Goal: Task Accomplishment & Management: Use online tool/utility

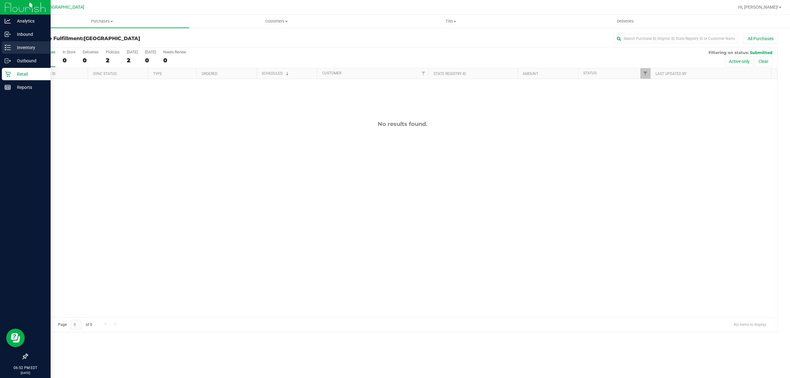
click at [4, 51] on div "Inventory" at bounding box center [26, 47] width 49 height 12
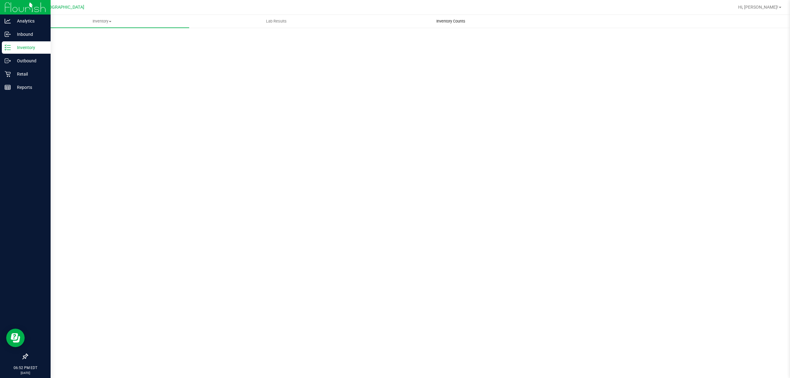
click at [448, 21] on span "Inventory Counts" at bounding box center [451, 22] width 46 height 6
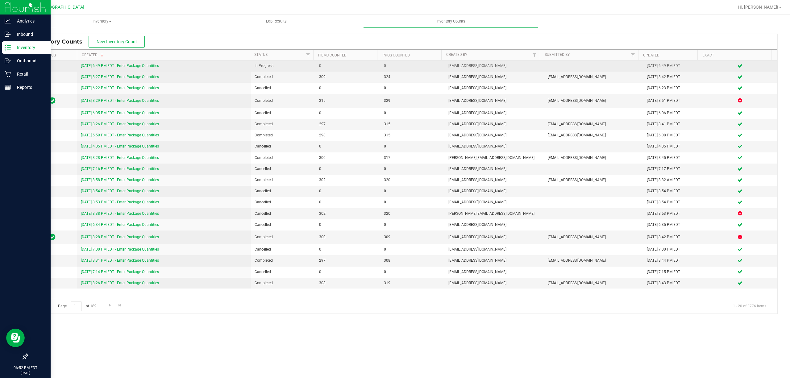
click at [90, 64] on link "[DATE] 6:49 PM EDT - Enter Package Quantities" at bounding box center [120, 66] width 78 height 4
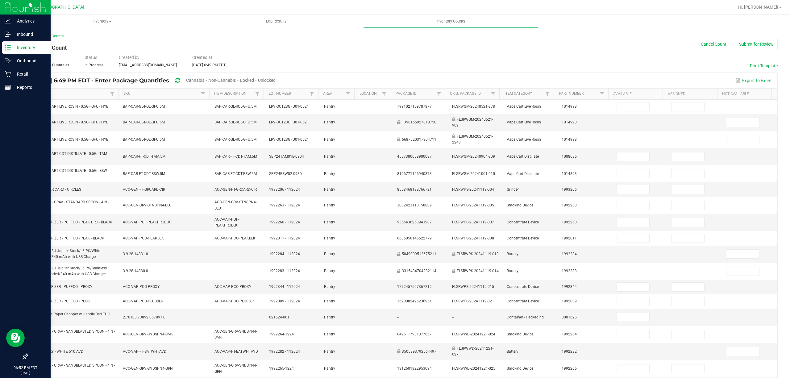
click at [63, 93] on link "Item" at bounding box center [71, 93] width 76 height 5
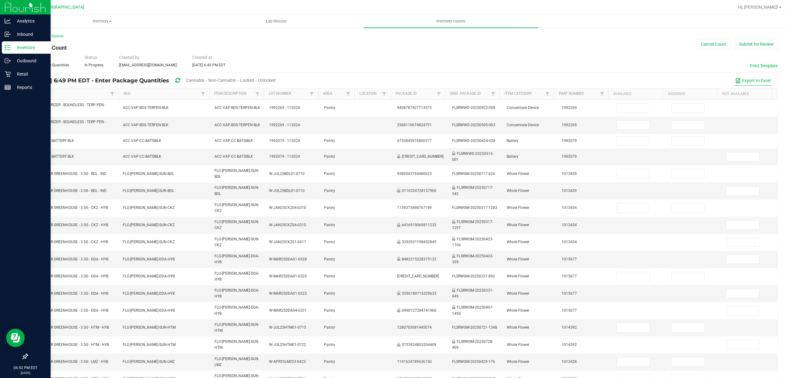
click at [750, 81] on button "Export to Excel" at bounding box center [753, 80] width 38 height 10
click at [757, 63] on button "Print Template" at bounding box center [764, 66] width 28 height 6
click at [206, 77] on div "Cannabis" at bounding box center [197, 80] width 22 height 11
click at [208, 77] on div "Cannabis" at bounding box center [197, 80] width 22 height 11
click at [204, 79] on span "Cannabis" at bounding box center [195, 80] width 18 height 5
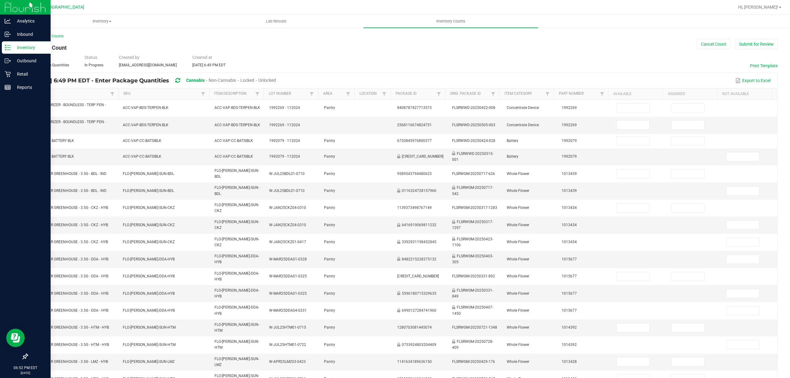
click at [276, 78] on span "Unlocked" at bounding box center [267, 80] width 18 height 5
click at [755, 64] on button "Print Template" at bounding box center [764, 66] width 28 height 6
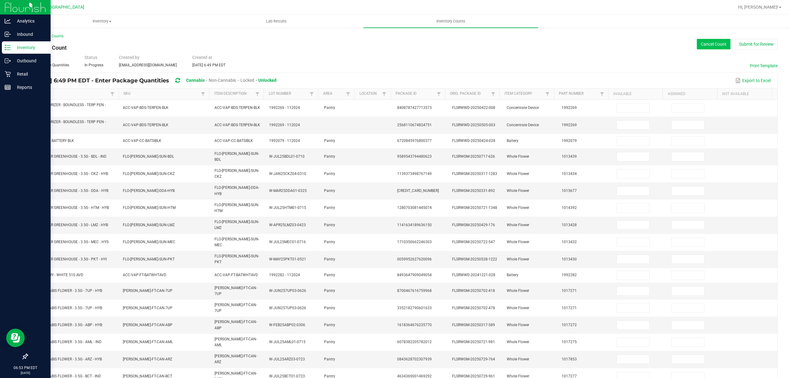
click at [711, 44] on button "Cancel Count" at bounding box center [714, 44] width 34 height 10
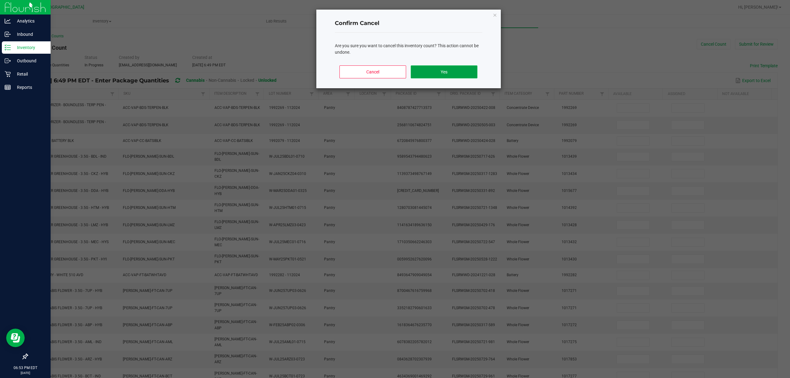
click at [451, 70] on button "Yes" at bounding box center [444, 71] width 66 height 13
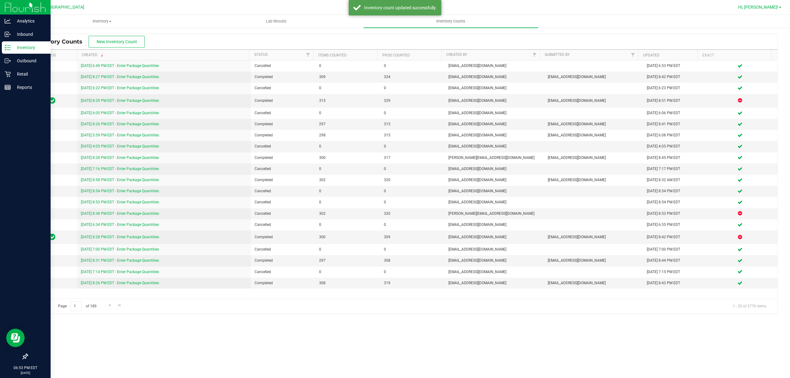
click at [774, 8] on span "Hi, [PERSON_NAME]!" at bounding box center [758, 7] width 40 height 5
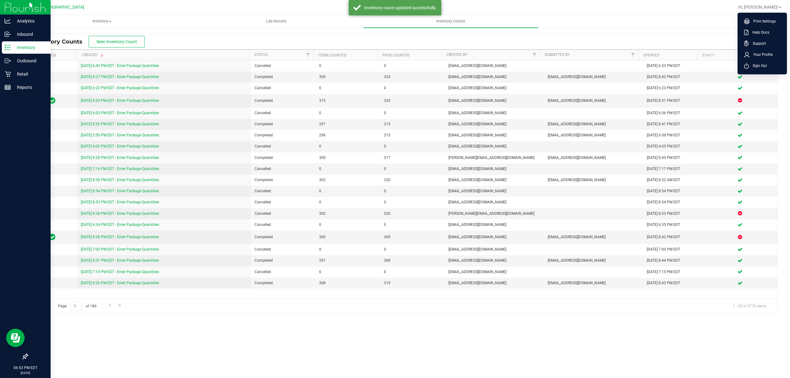
drag, startPoint x: 758, startPoint y: 65, endPoint x: 645, endPoint y: 32, distance: 118.1
click at [758, 65] on span "Sign Out" at bounding box center [758, 66] width 18 height 6
